Goal: Navigation & Orientation: Find specific page/section

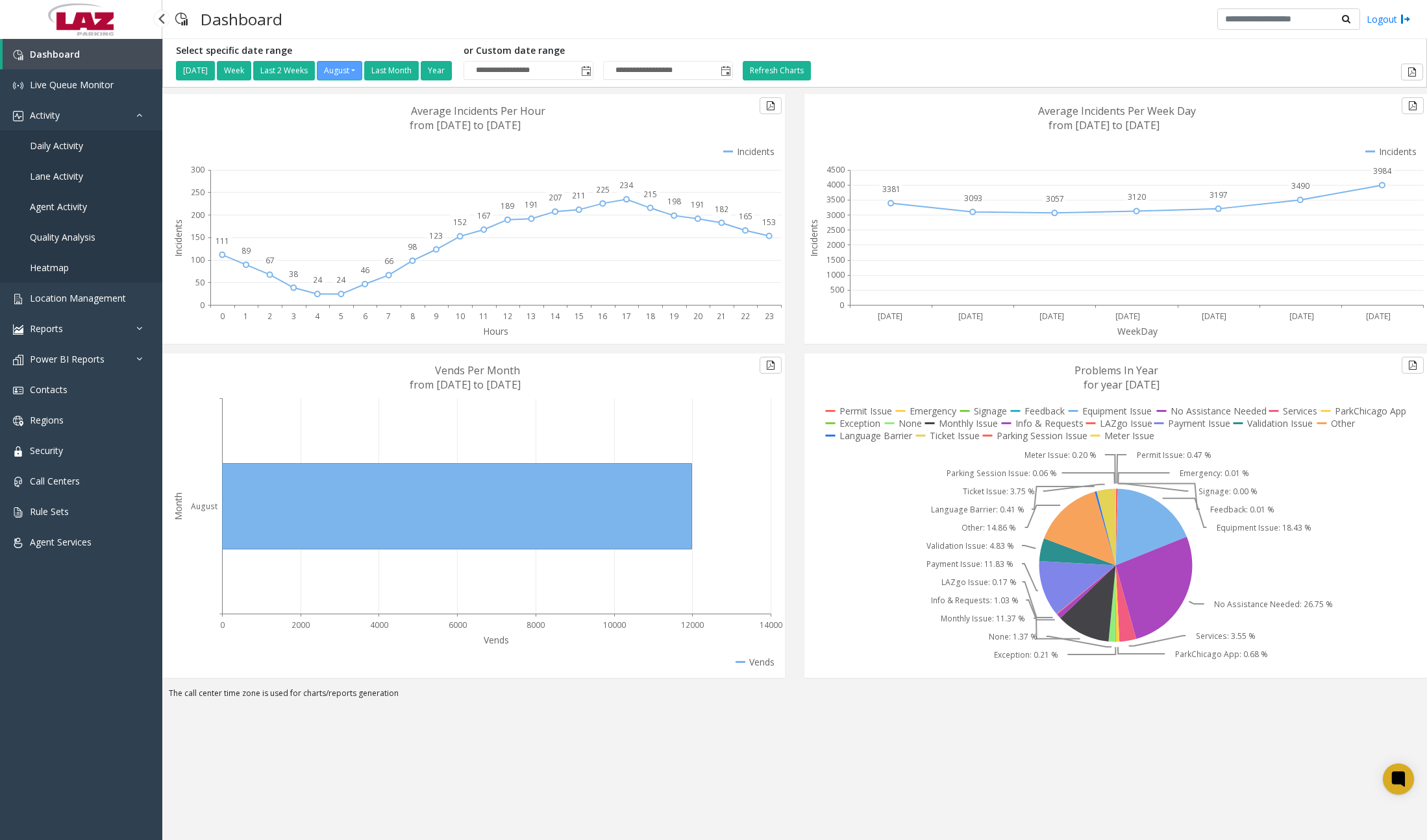
click at [72, 150] on span "Daily Activity" at bounding box center [56, 146] width 53 height 12
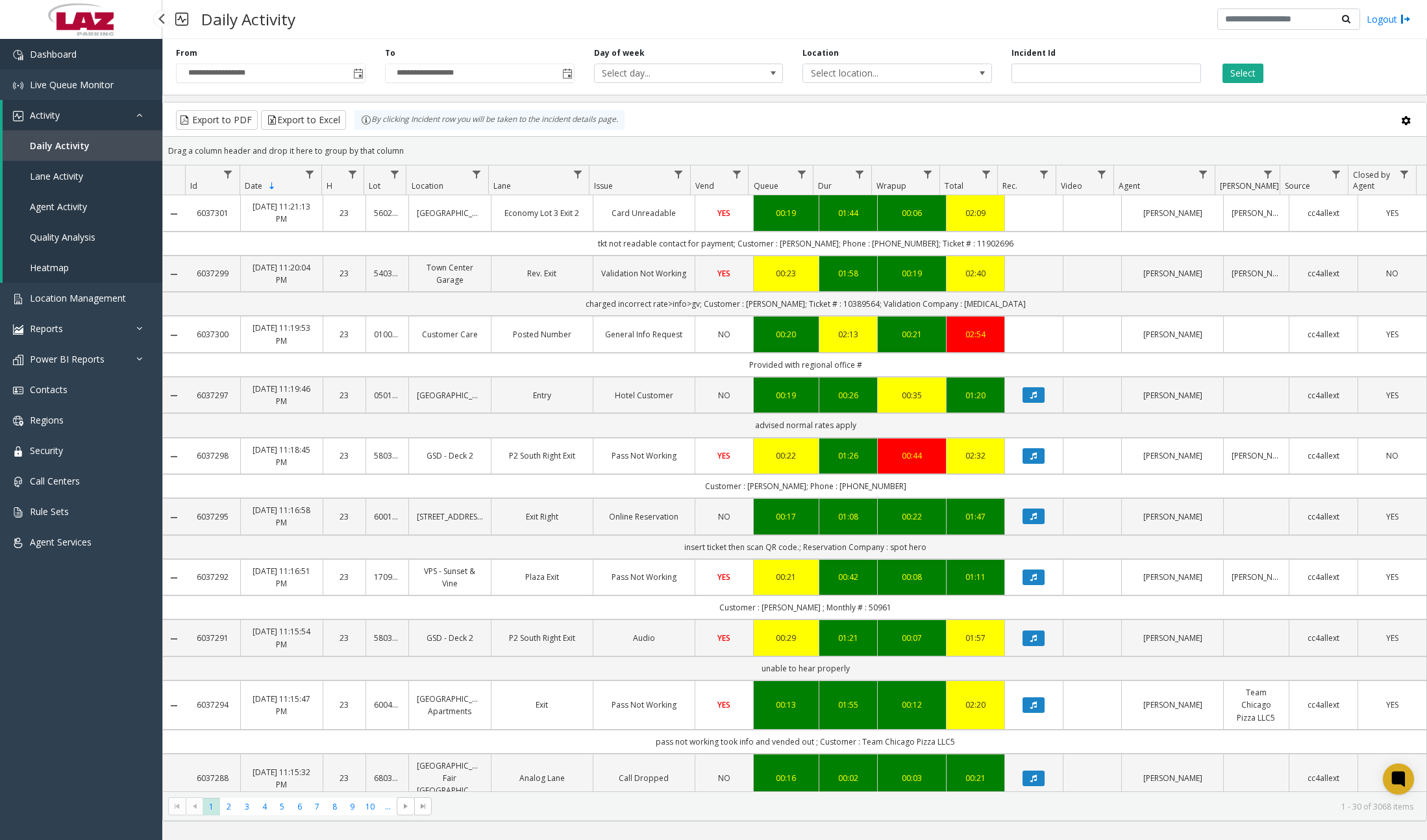
click at [108, 61] on link "Dashboard" at bounding box center [81, 54] width 163 height 31
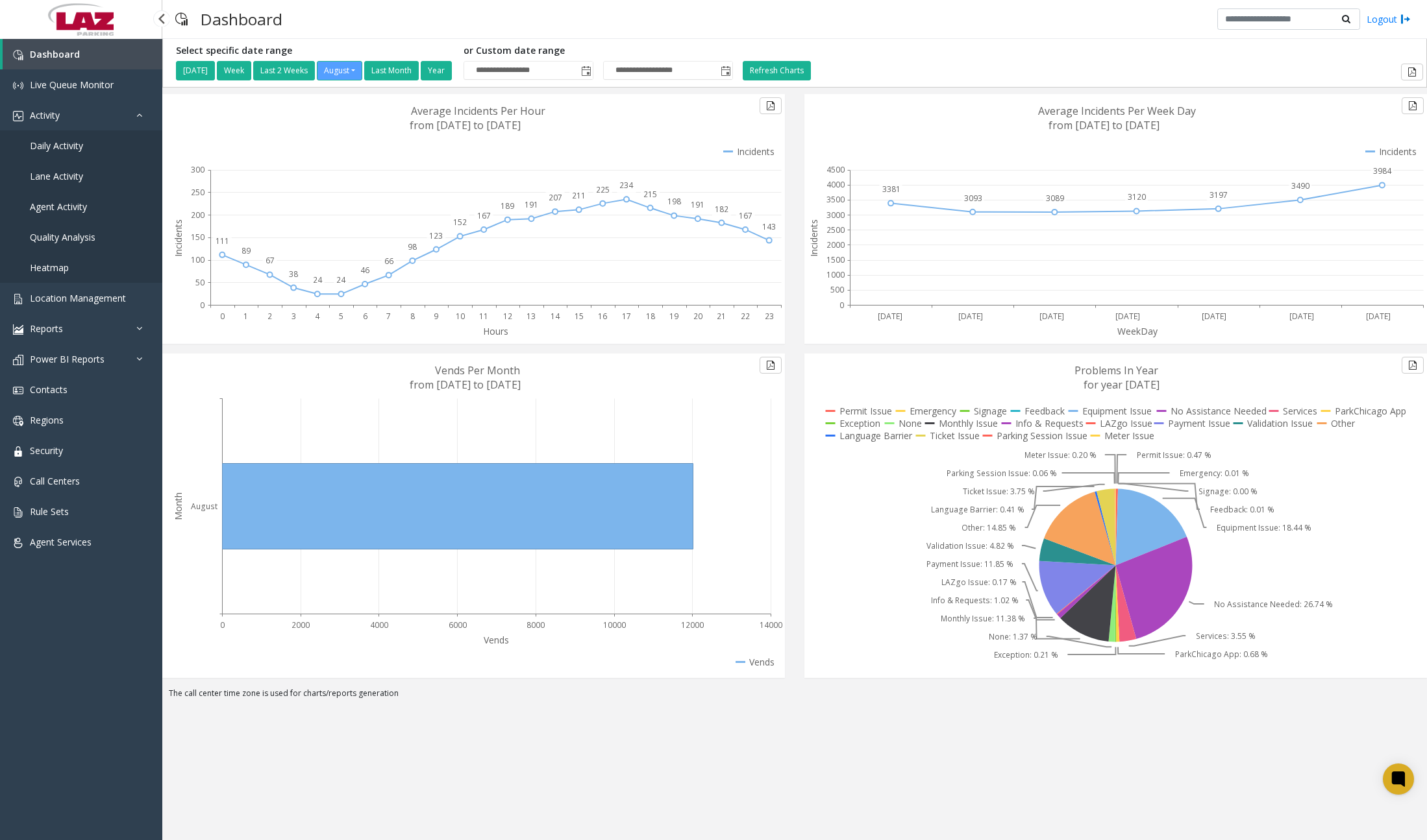
click at [84, 144] on link "Daily Activity" at bounding box center [81, 146] width 163 height 31
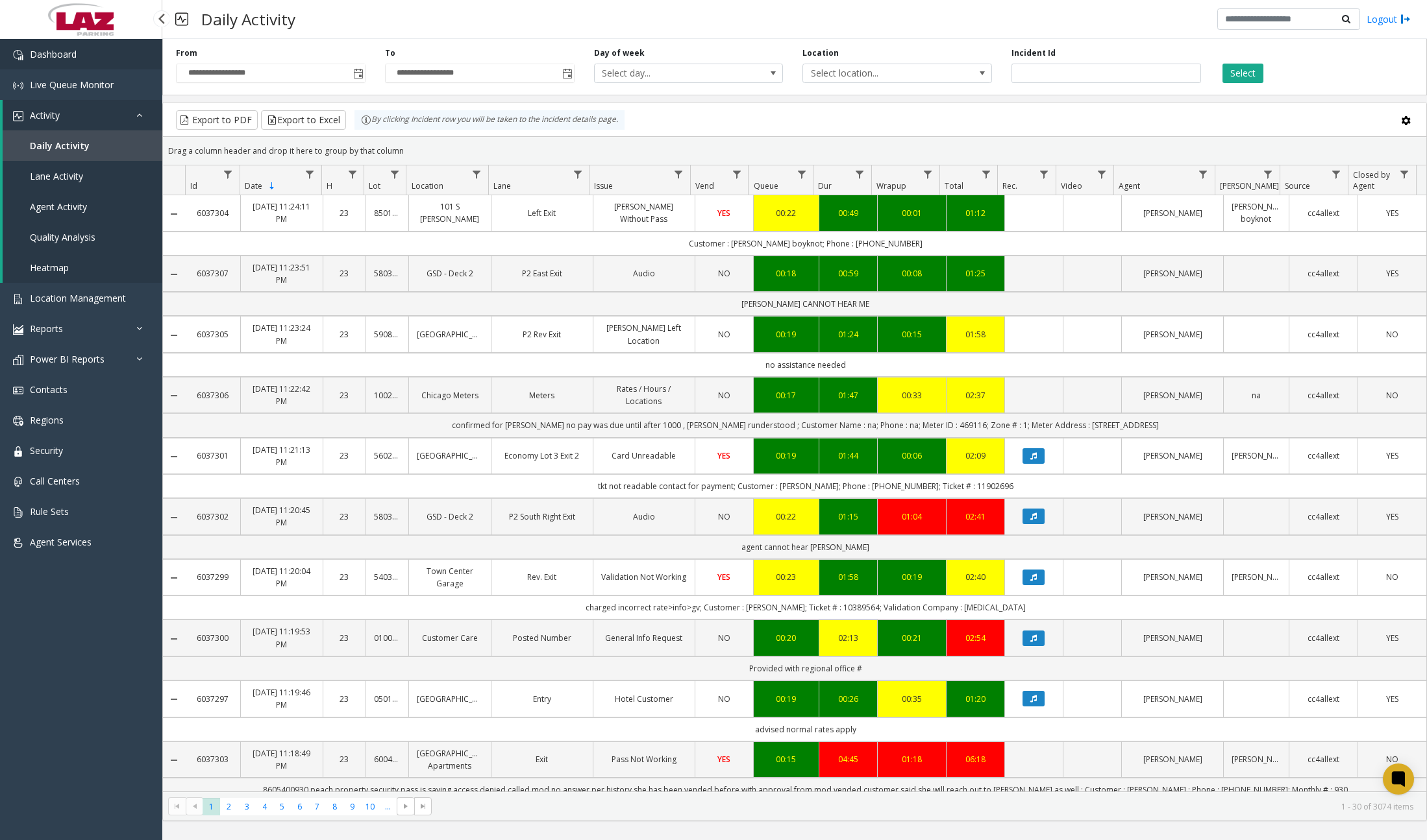
click at [105, 64] on link "Dashboard" at bounding box center [81, 54] width 163 height 31
